Goal: Complete application form

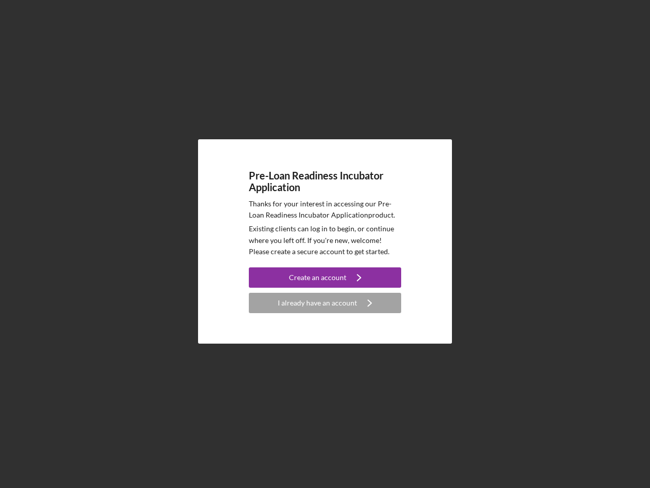
click at [325, 244] on p "Existing clients can log in to begin, or continue where you left off. If you're…" at bounding box center [325, 240] width 152 height 34
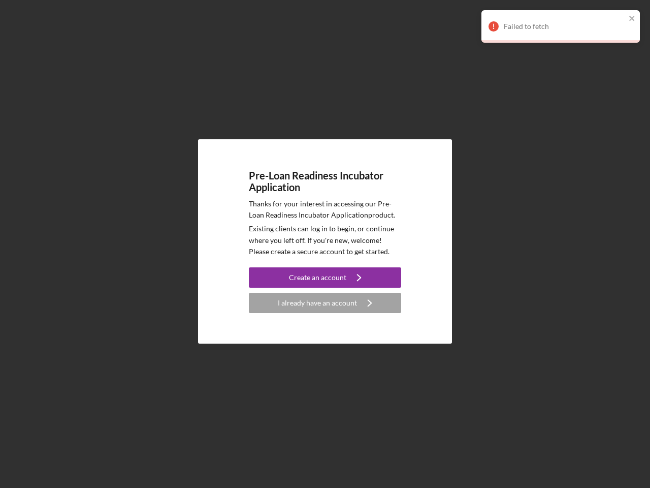
click at [325, 277] on div "Create an account" at bounding box center [317, 277] width 57 height 20
